Goal: Task Accomplishment & Management: Use online tool/utility

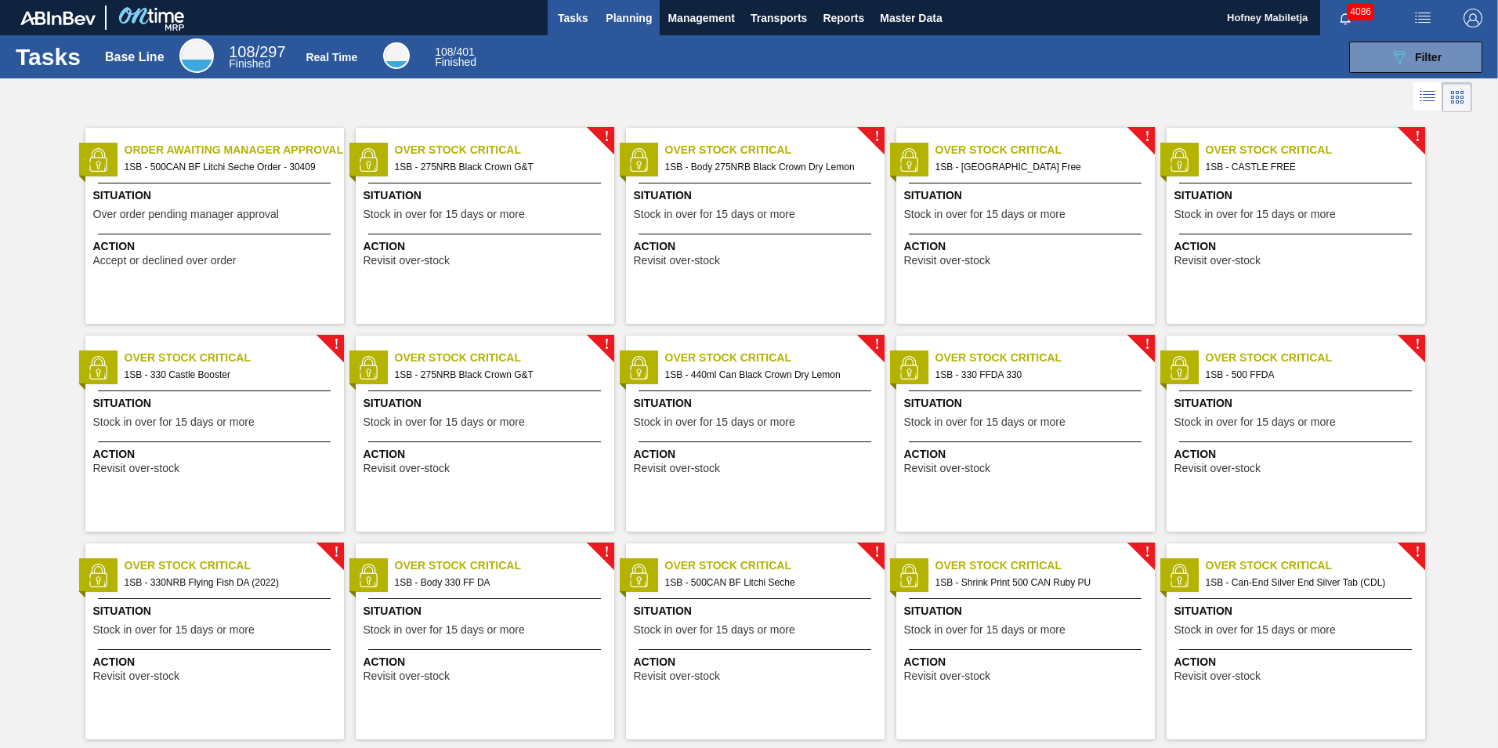
click at [621, 19] on span "Planning" at bounding box center [629, 18] width 46 height 19
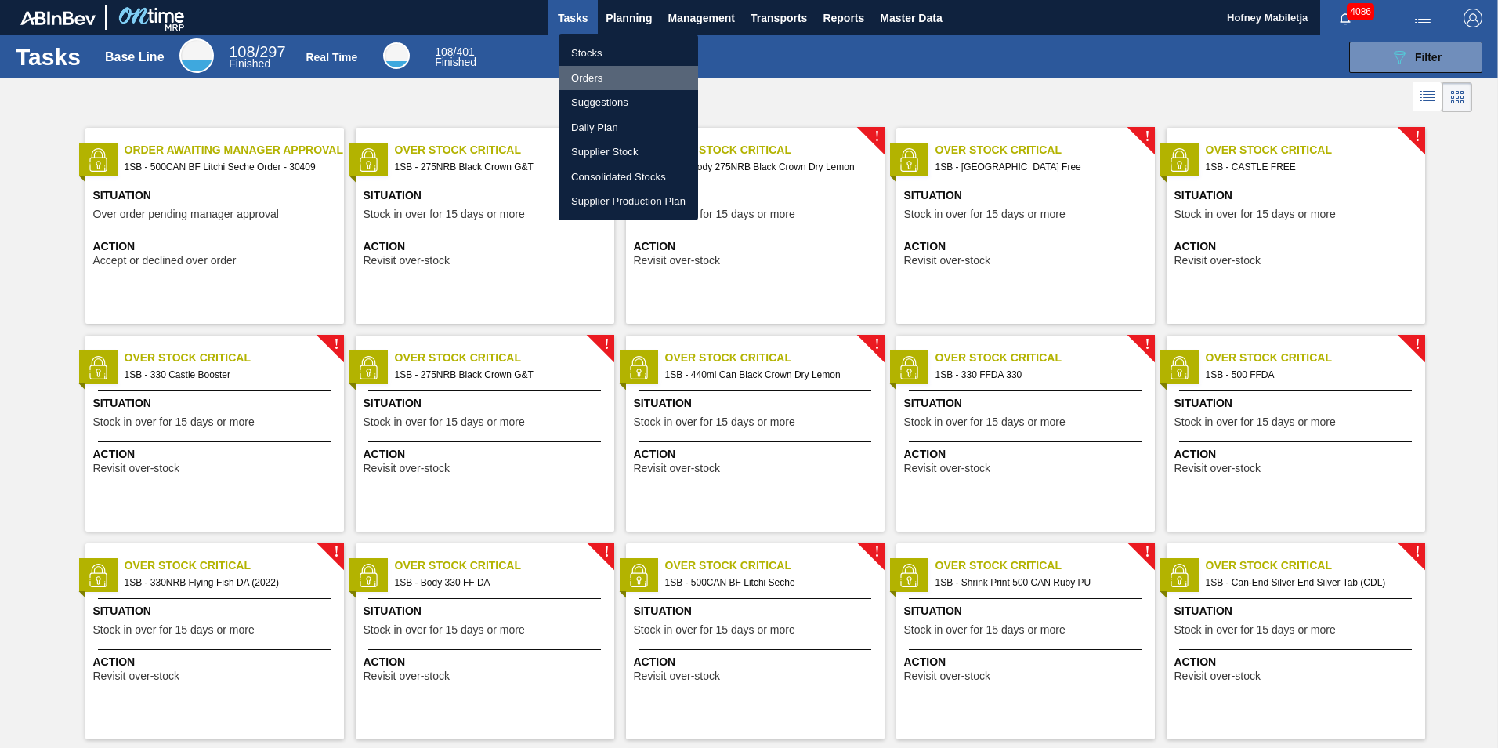
click at [587, 76] on li "Orders" at bounding box center [628, 78] width 139 height 25
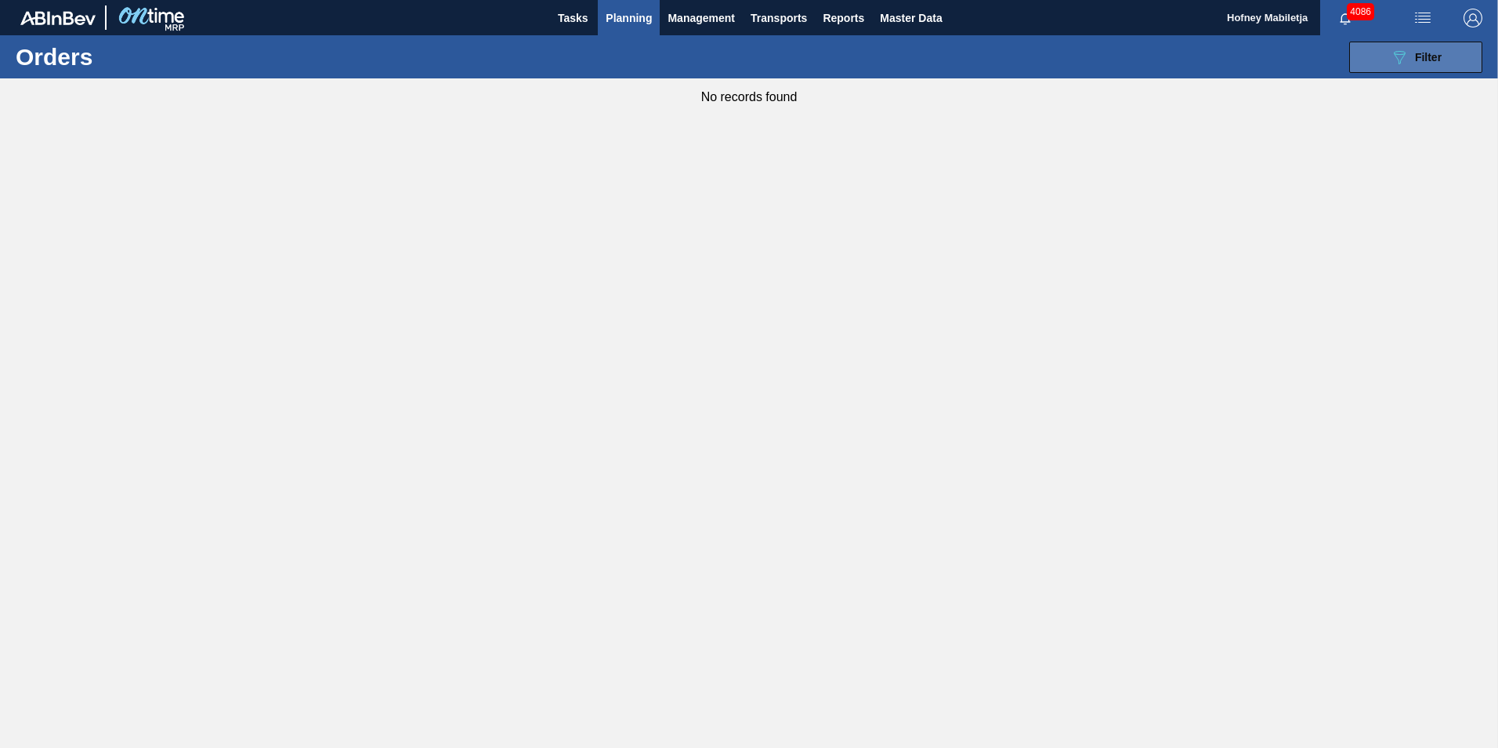
click at [1436, 51] on span "Filter" at bounding box center [1428, 57] width 27 height 13
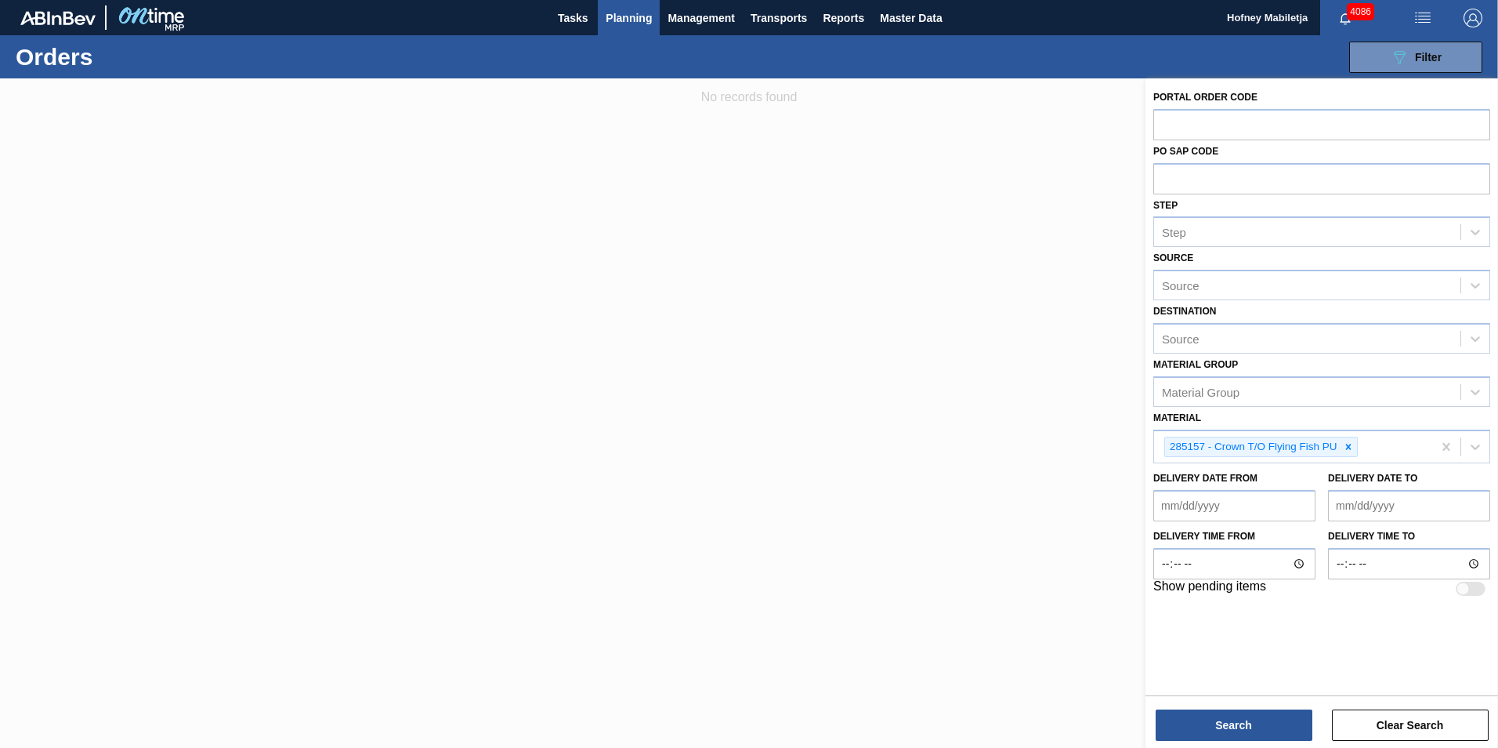
click at [643, 18] on span "Planning" at bounding box center [629, 18] width 46 height 19
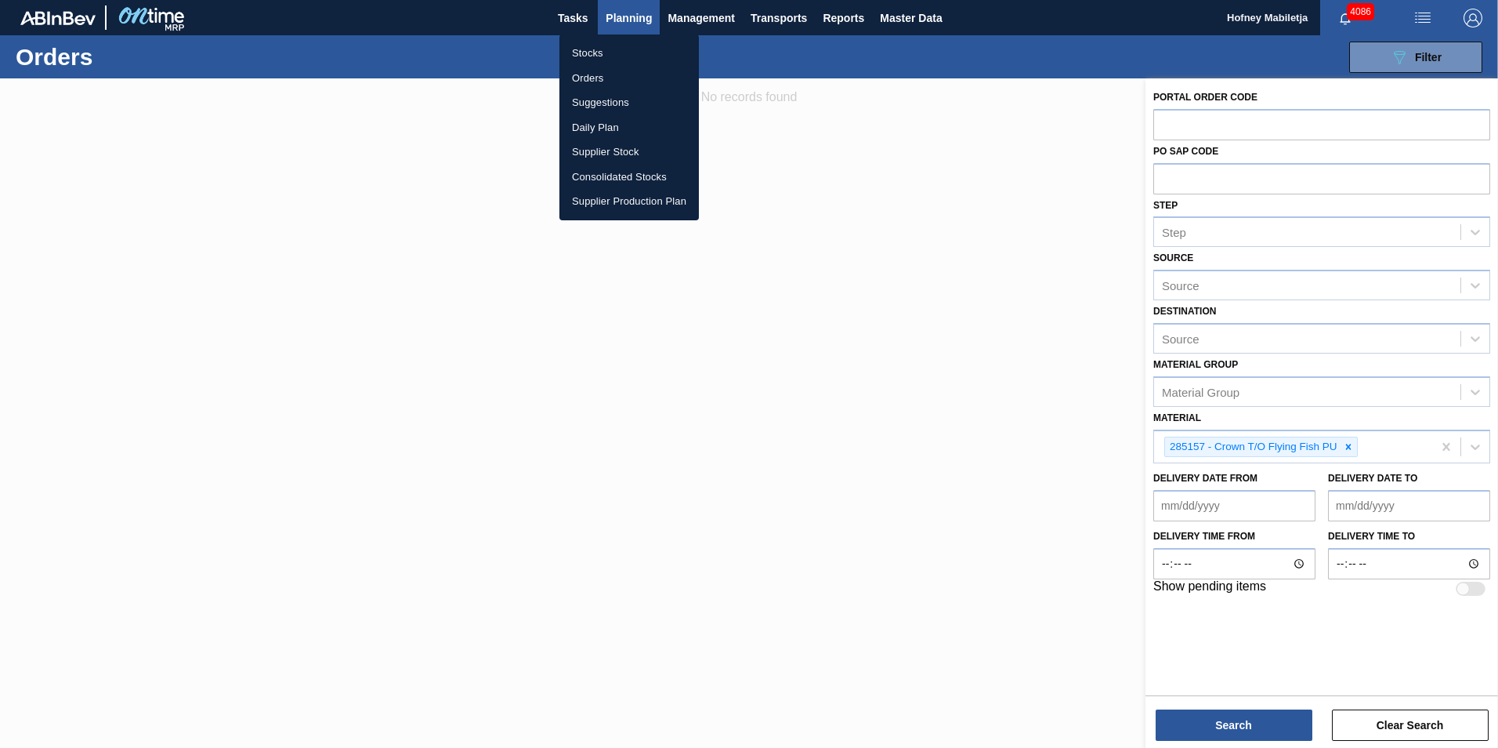
click at [586, 53] on li "Stocks" at bounding box center [628, 53] width 139 height 25
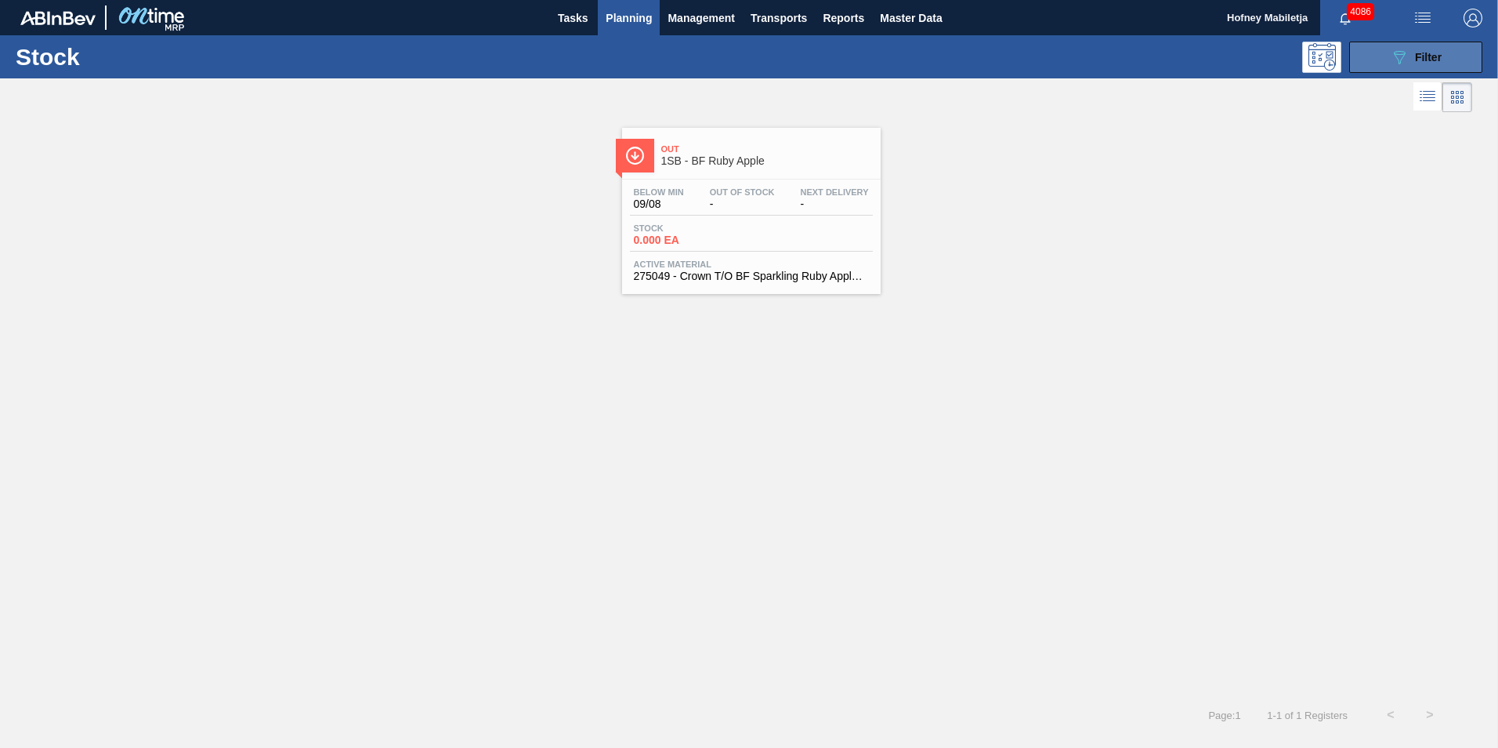
click at [1432, 51] on span "Filter" at bounding box center [1428, 57] width 27 height 13
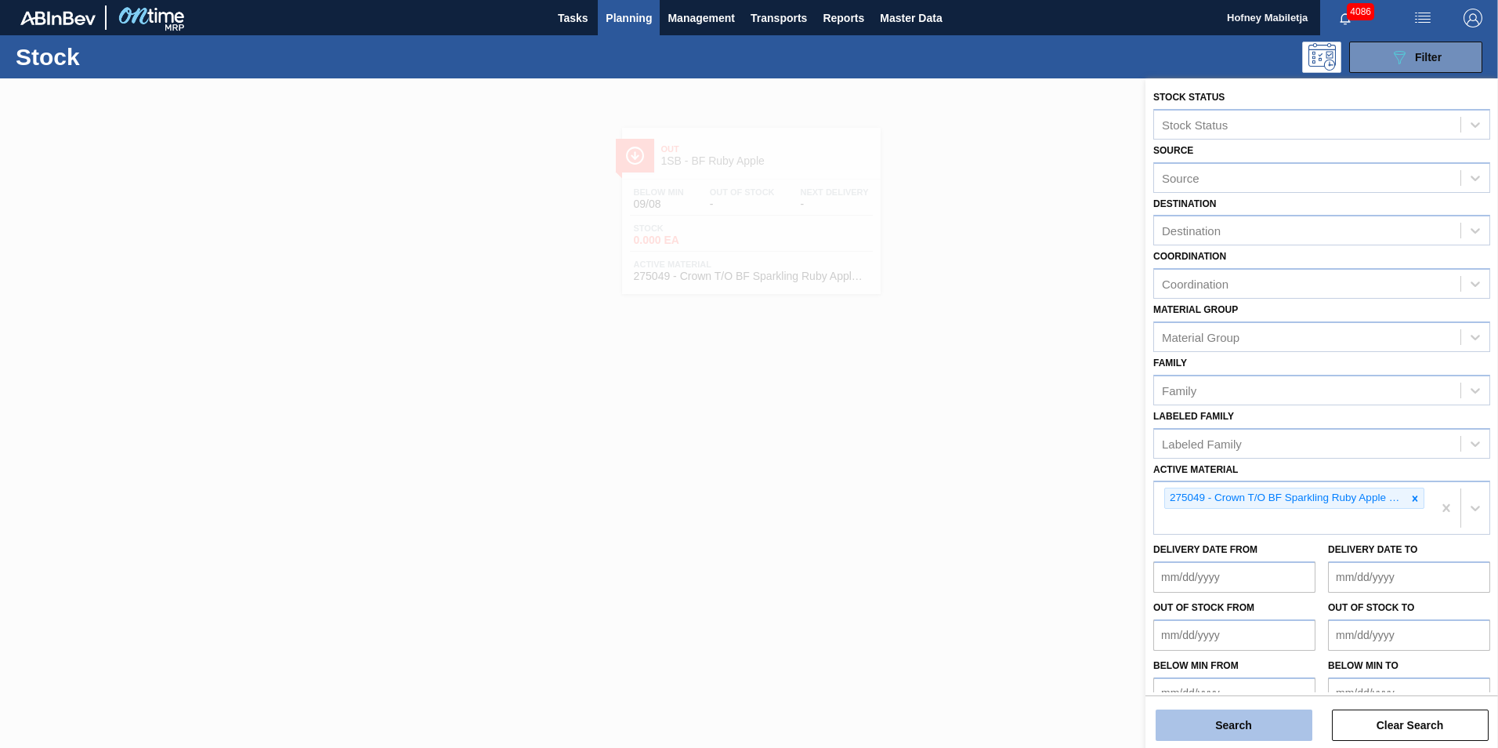
click at [1260, 725] on button "Search" at bounding box center [1234, 724] width 157 height 31
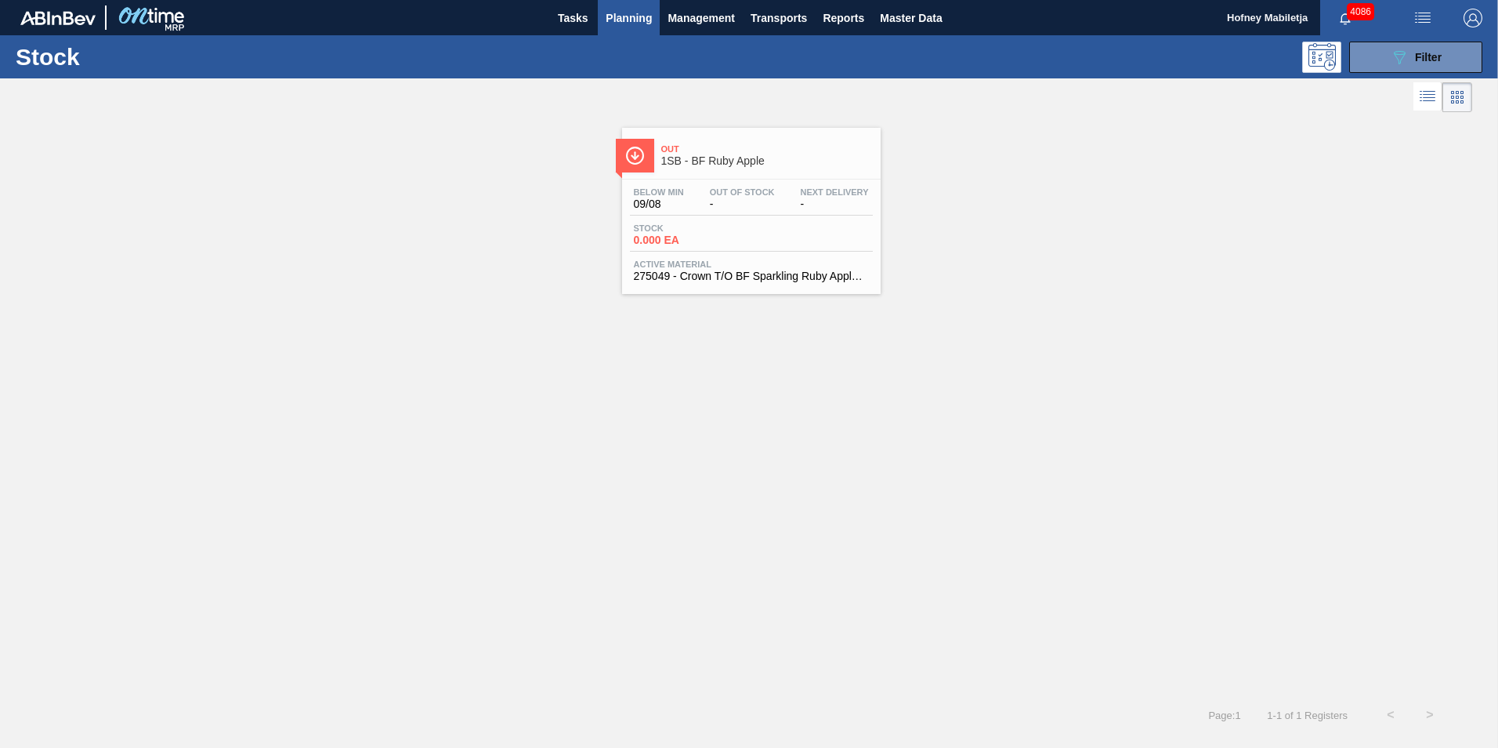
click at [731, 226] on span "Stock" at bounding box center [689, 227] width 110 height 9
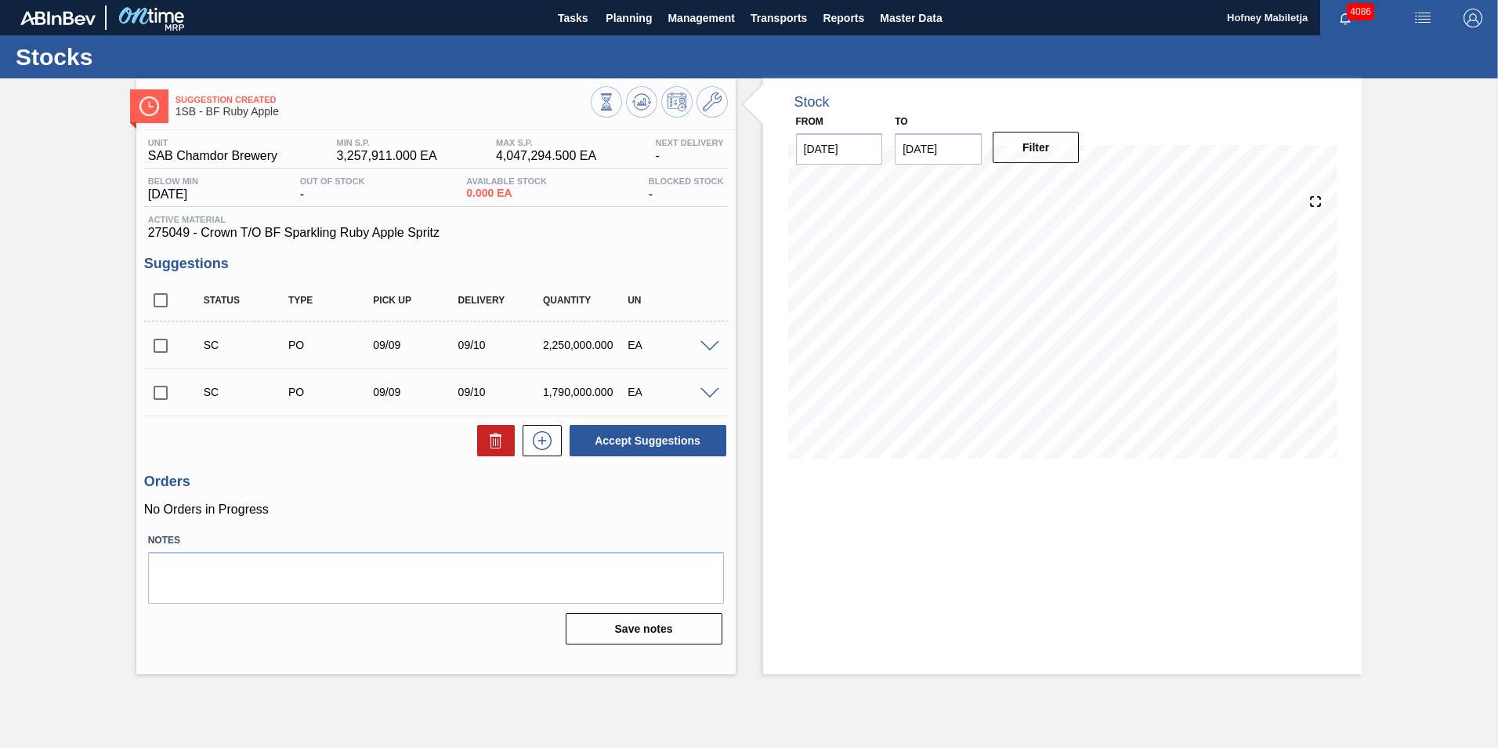
click at [160, 342] on input "checkbox" at bounding box center [160, 345] width 33 height 33
click at [650, 437] on button "Accept Suggestions" at bounding box center [648, 440] width 157 height 31
checkbox input "false"
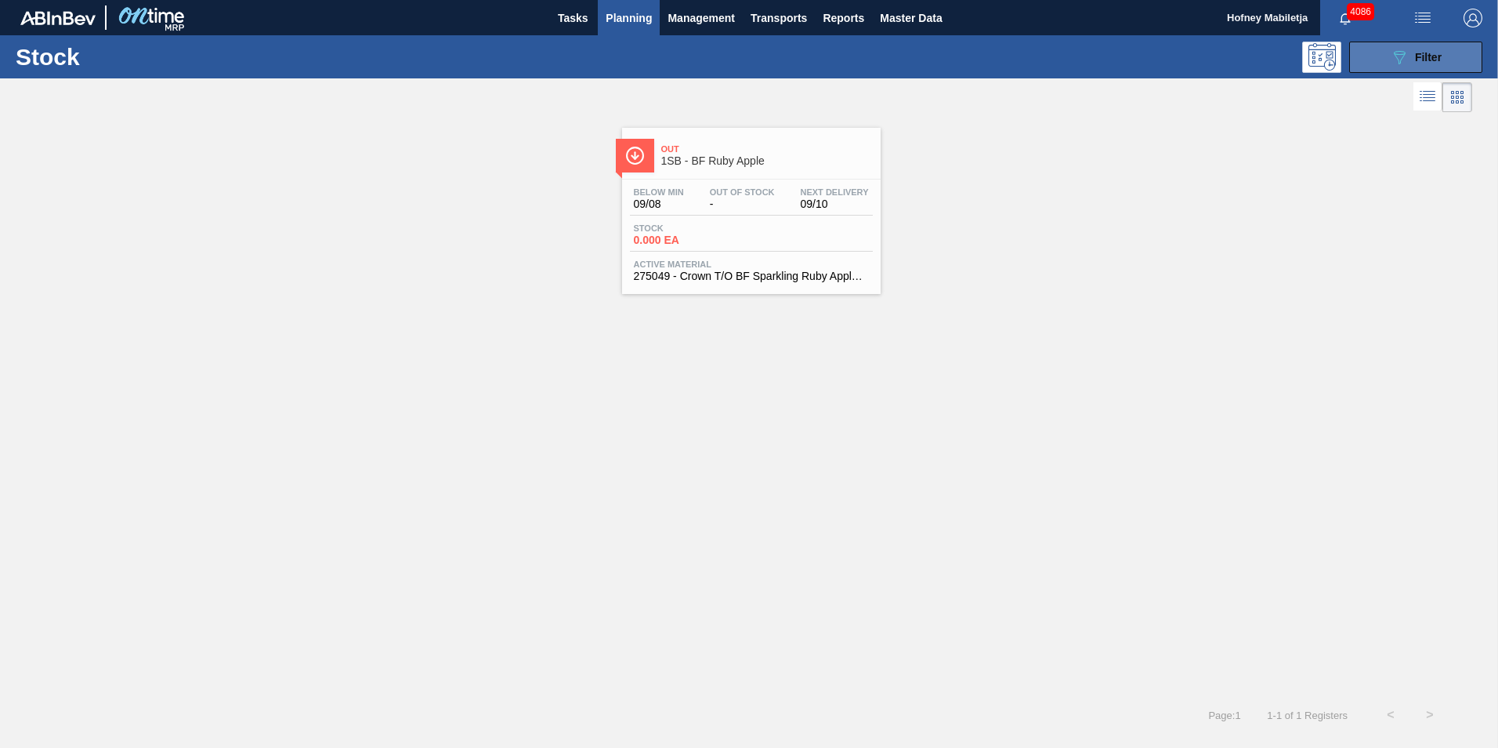
click at [1443, 53] on button "089F7B8B-B2A5-4AFE-B5C0-19BA573D28AC Filter" at bounding box center [1415, 57] width 133 height 31
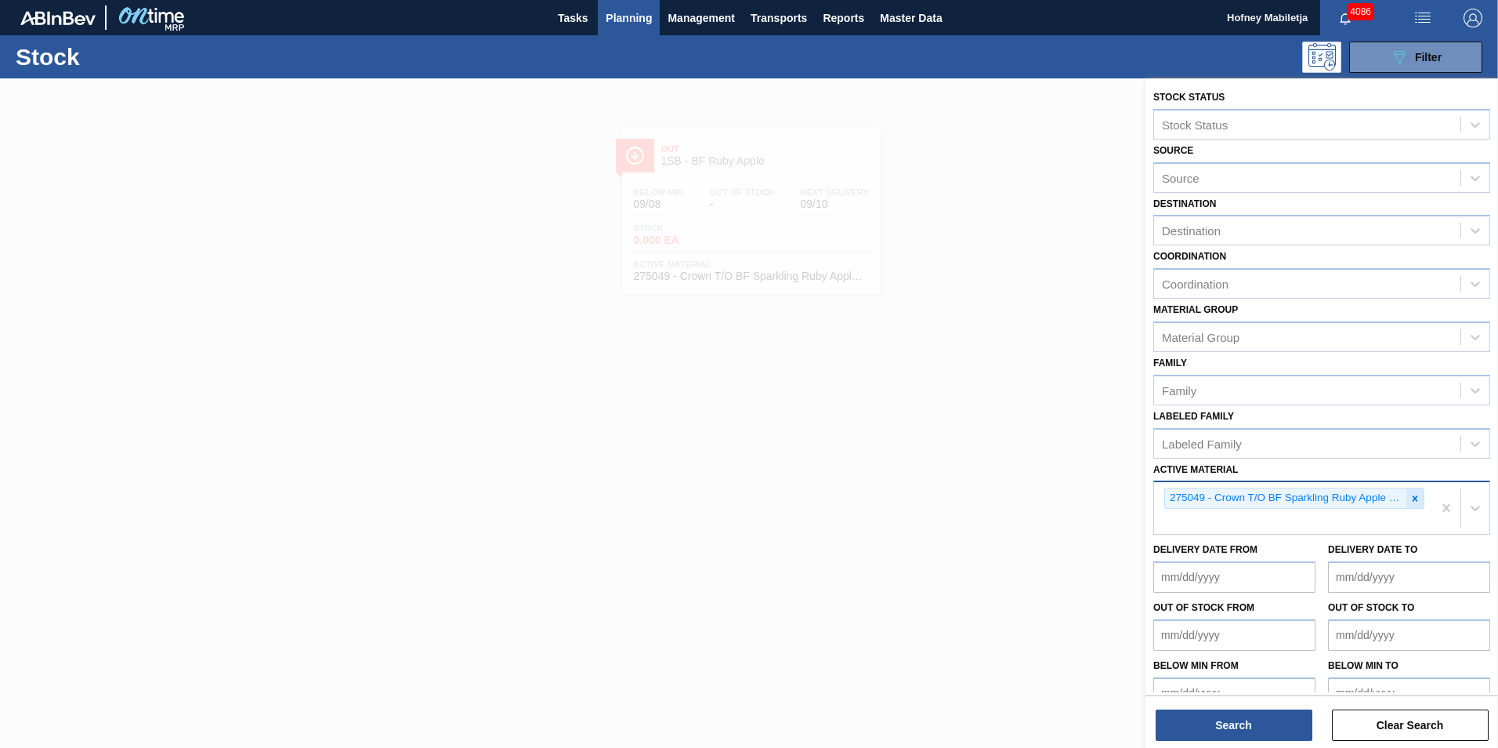
click at [1413, 497] on icon at bounding box center [1415, 497] width 5 height 5
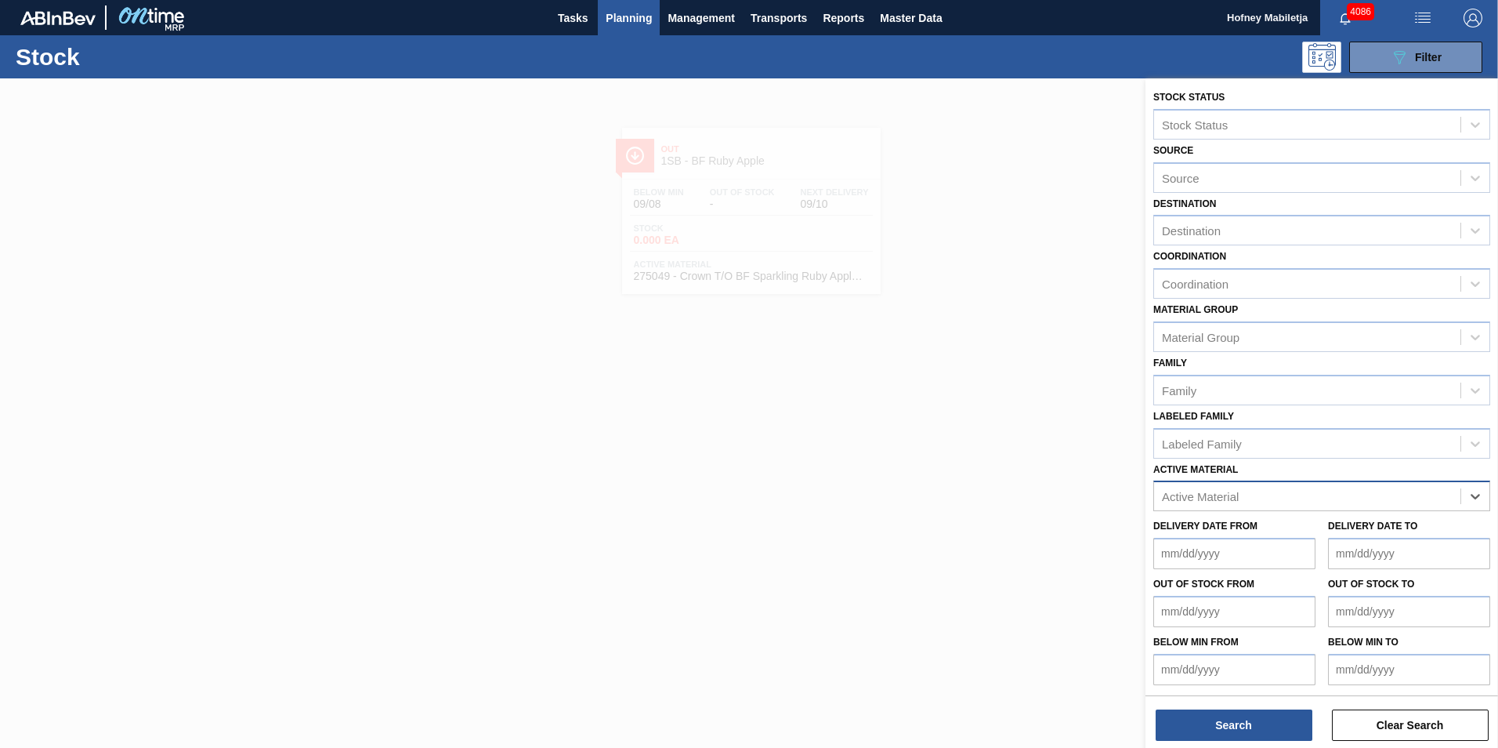
paste Material "267781"
type Material "267781"
click at [1279, 526] on div "267781 - Crown P/O Stella Artois" at bounding box center [1321, 534] width 337 height 29
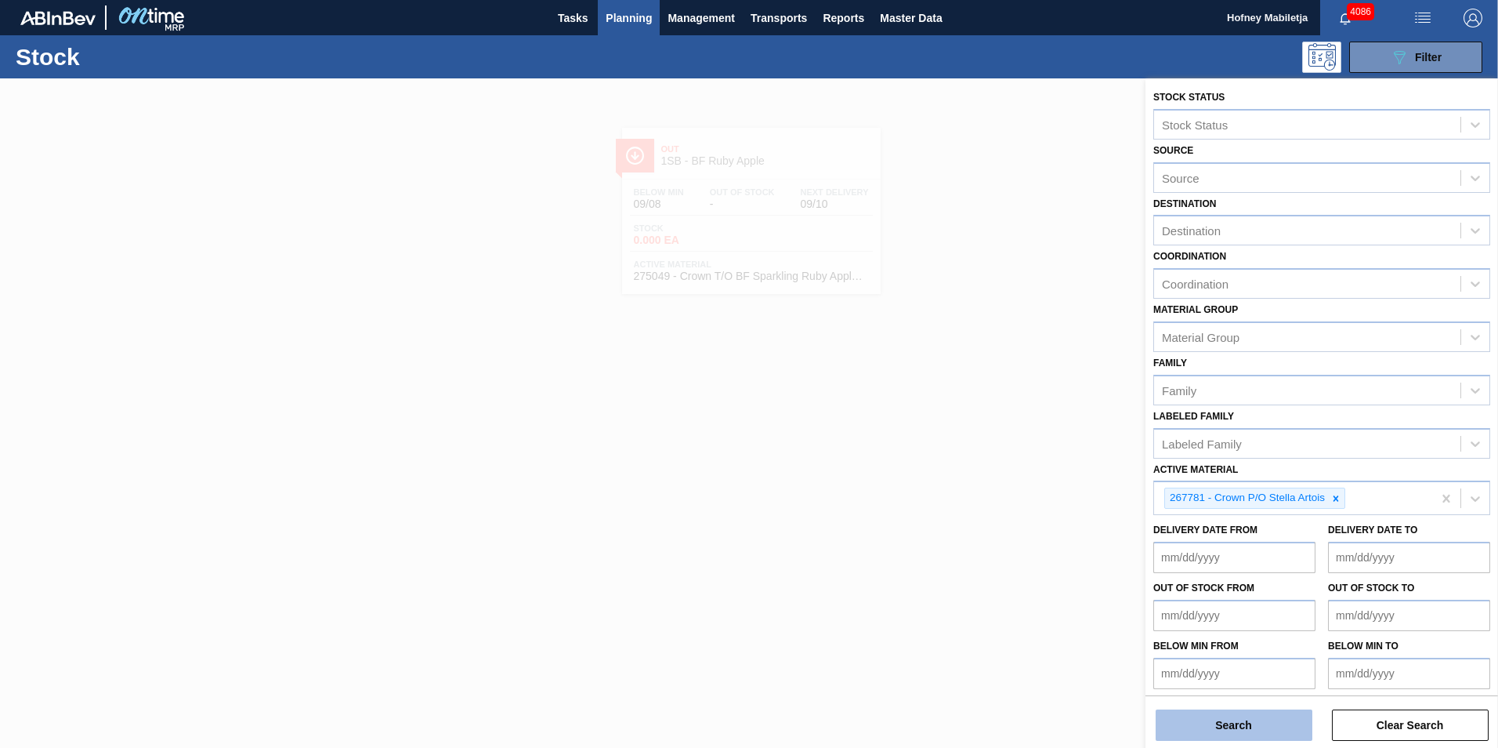
click at [1269, 727] on button "Search" at bounding box center [1234, 724] width 157 height 31
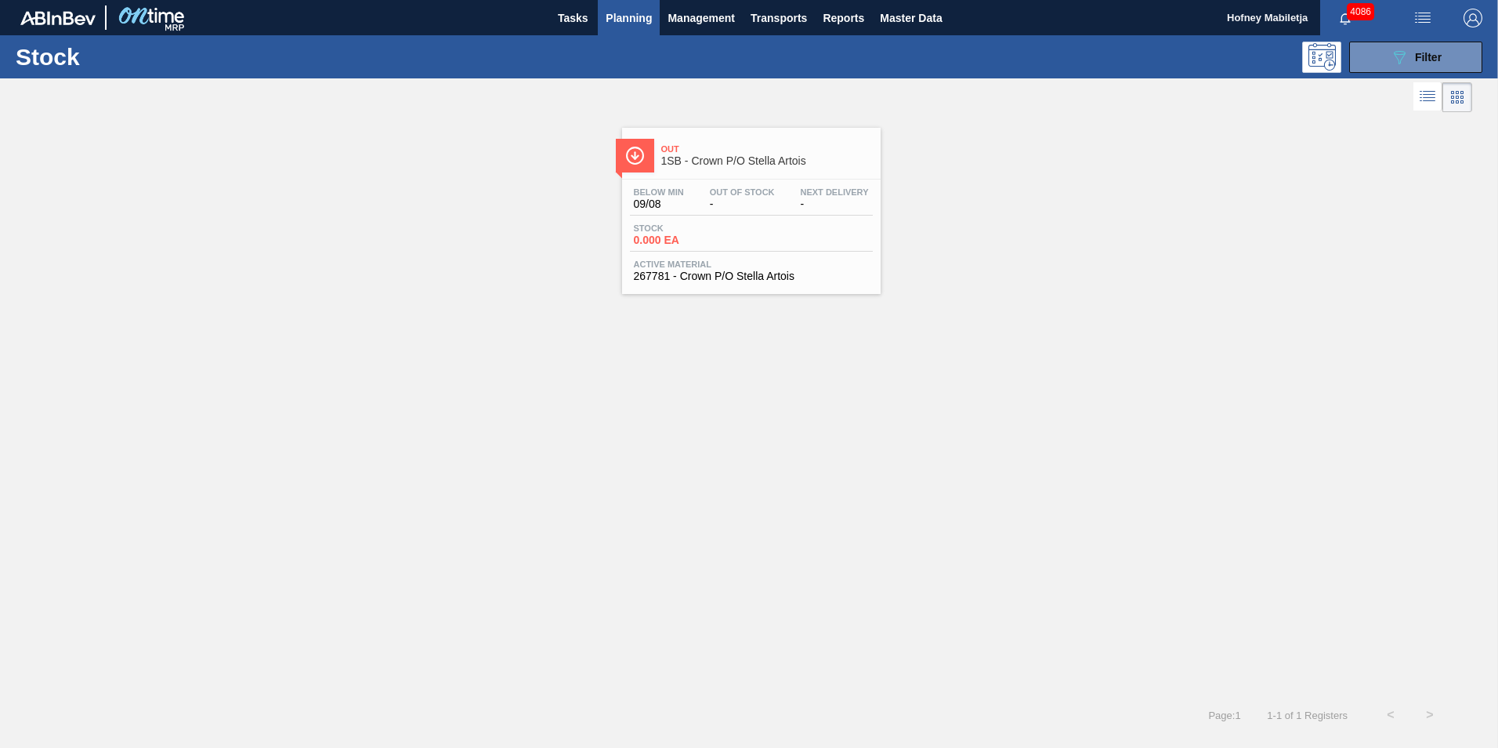
click at [765, 218] on div "Below Min 09/08 Out Of Stock - Next Delivery - Stock 0.000 EA Active Material 2…" at bounding box center [751, 232] width 259 height 107
click at [1427, 53] on span "Filter" at bounding box center [1428, 57] width 27 height 13
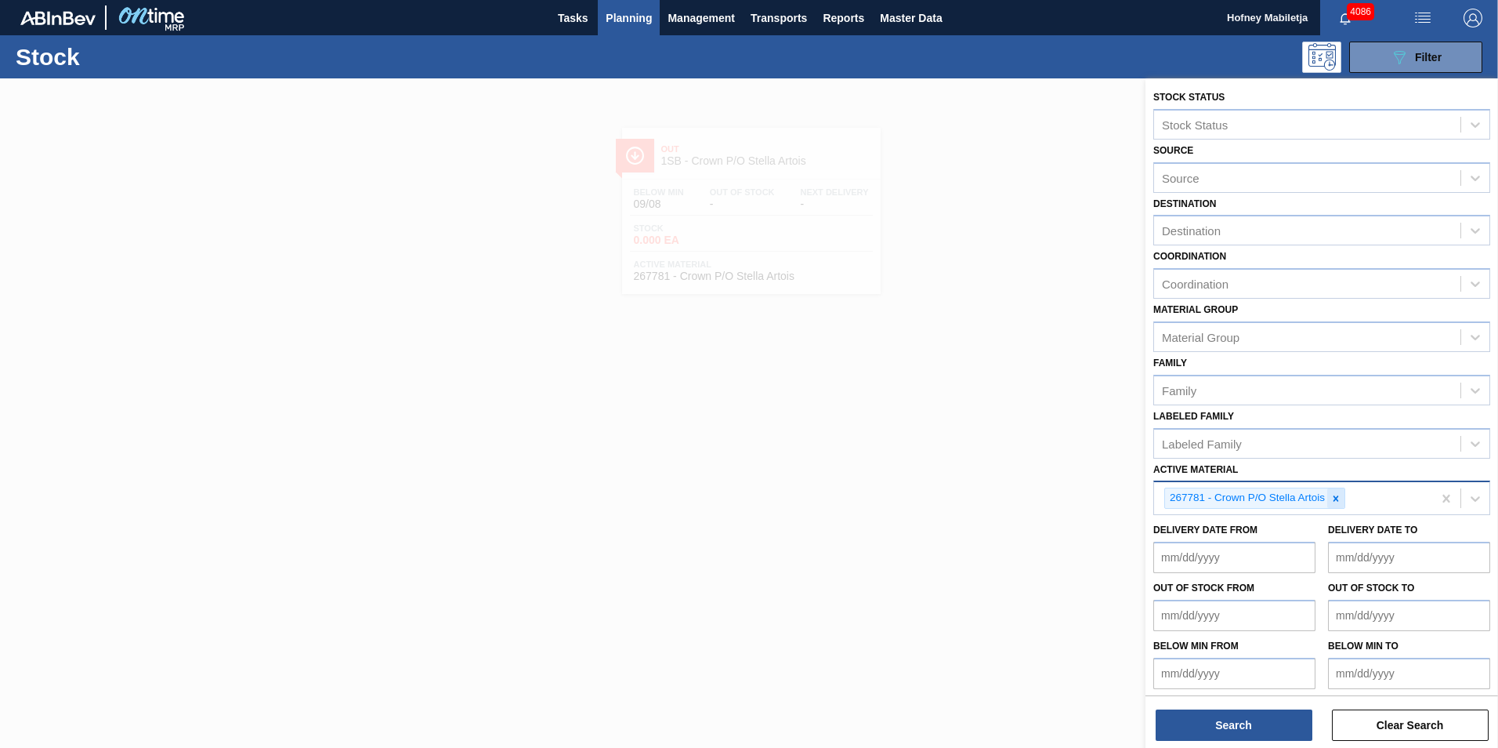
click at [1335, 498] on icon at bounding box center [1336, 497] width 5 height 5
click at [735, 220] on div at bounding box center [749, 452] width 1498 height 748
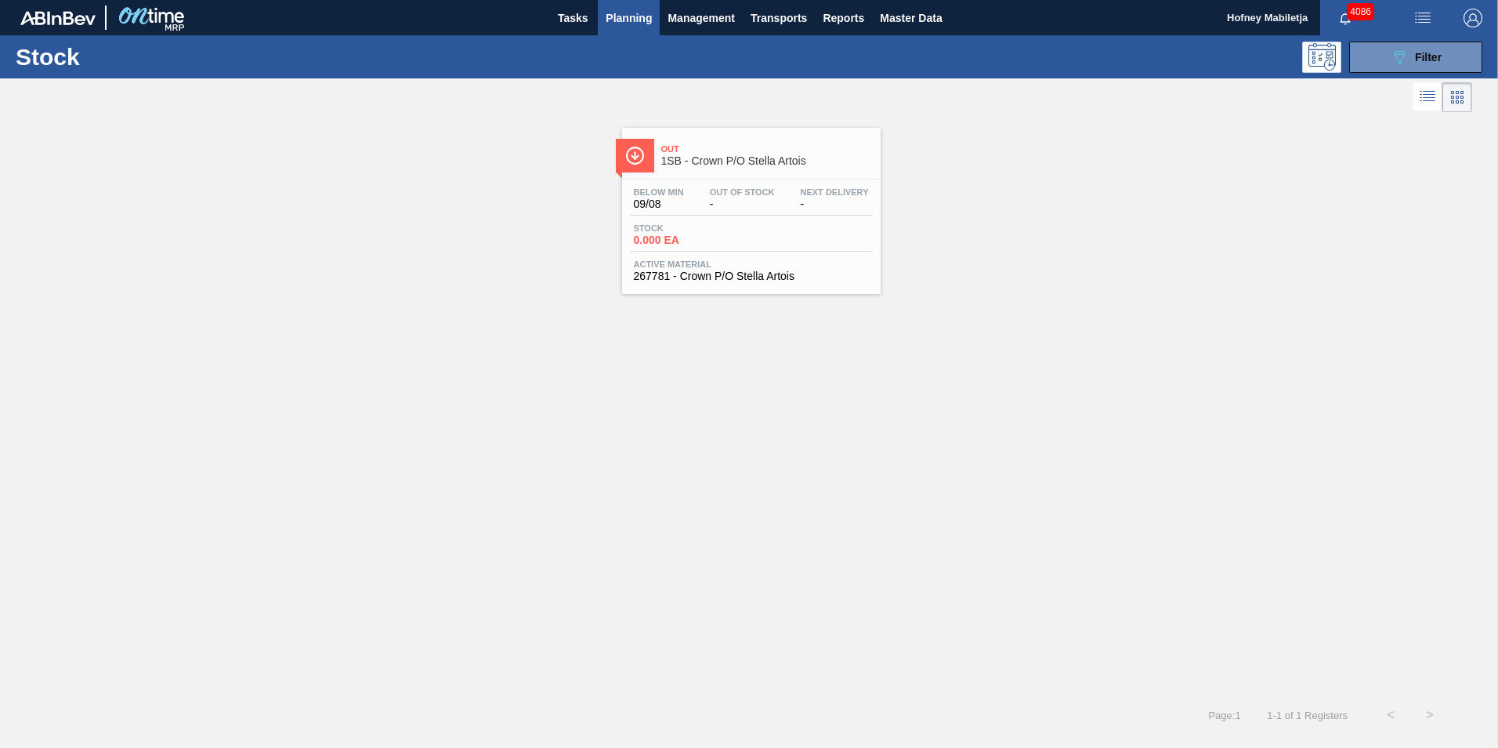
click at [737, 220] on div "Below Min 09/08 Out Of Stock - Next Delivery - Stock 0.000 EA Active Material 2…" at bounding box center [751, 232] width 259 height 107
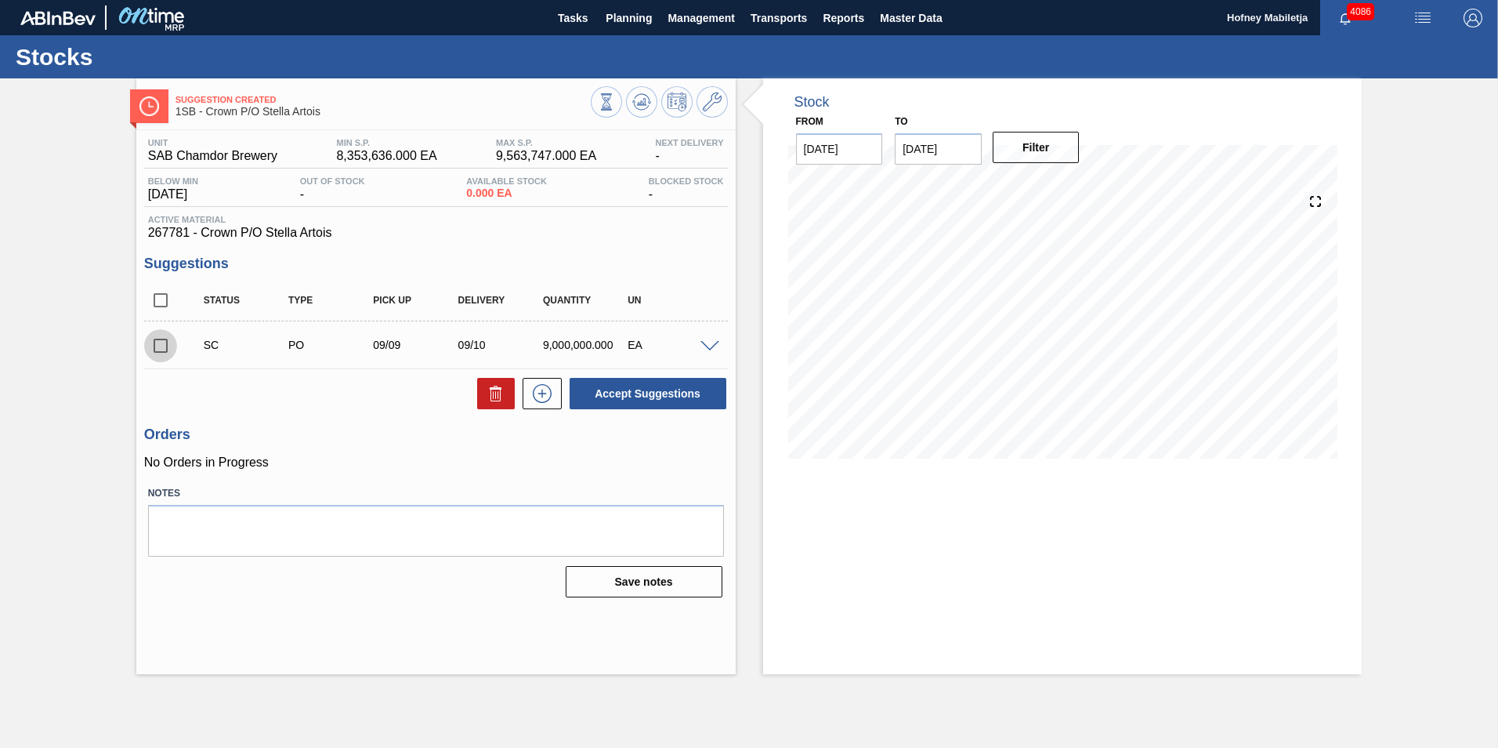
click at [159, 344] on input "checkbox" at bounding box center [160, 345] width 33 height 33
click at [662, 389] on button "Accept Suggestions" at bounding box center [648, 393] width 157 height 31
checkbox input "false"
